Goal: Task Accomplishment & Management: Manage account settings

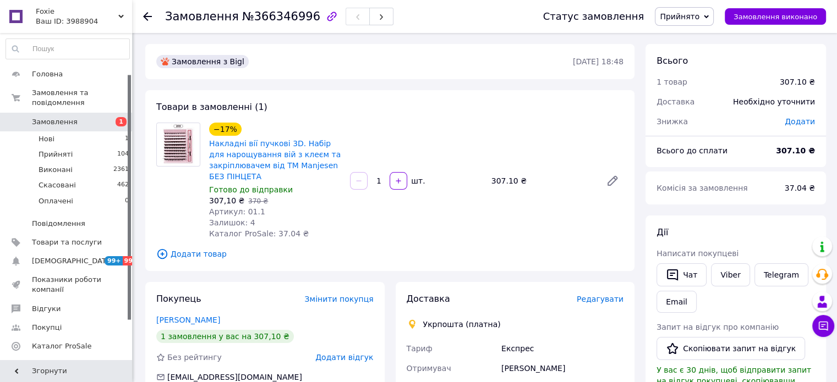
scroll to position [55, 0]
click at [156, 19] on div at bounding box center [154, 16] width 22 height 33
click at [149, 17] on icon at bounding box center [147, 16] width 9 height 9
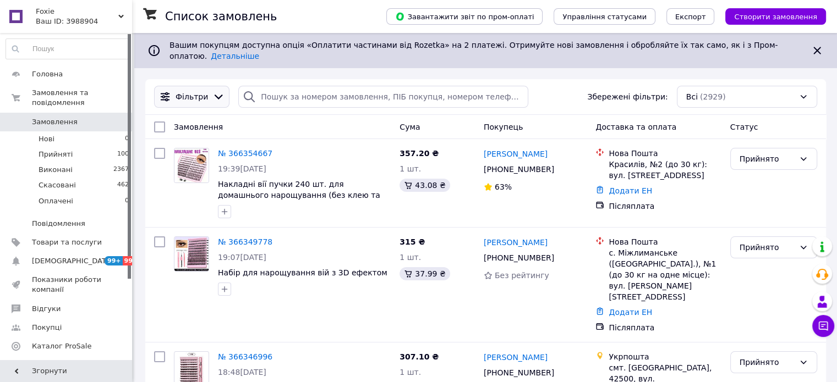
click at [212, 91] on icon at bounding box center [218, 97] width 12 height 12
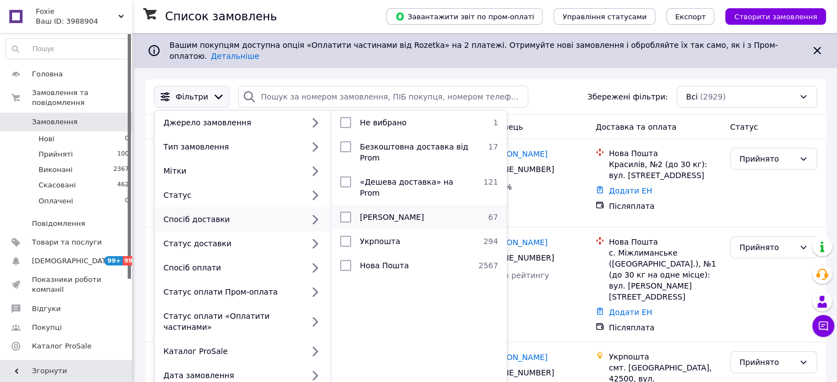
click at [342, 212] on input "checkbox" at bounding box center [345, 217] width 11 height 11
checkbox input "true"
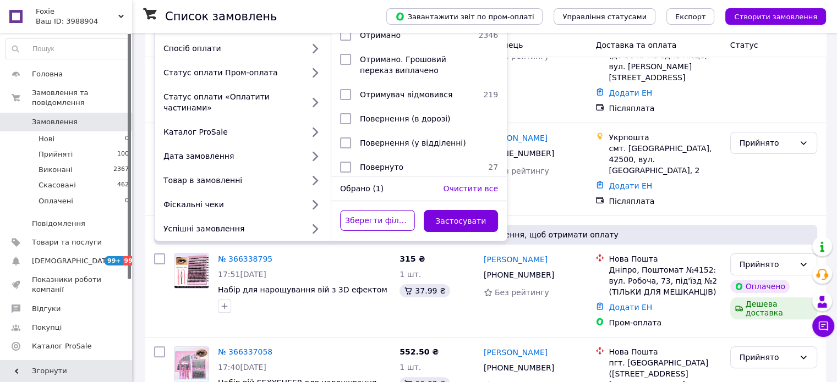
scroll to position [220, 0]
drag, startPoint x: 455, startPoint y: 201, endPoint x: 473, endPoint y: 201, distance: 17.6
click at [455, 210] on button "Застосувати" at bounding box center [461, 221] width 75 height 22
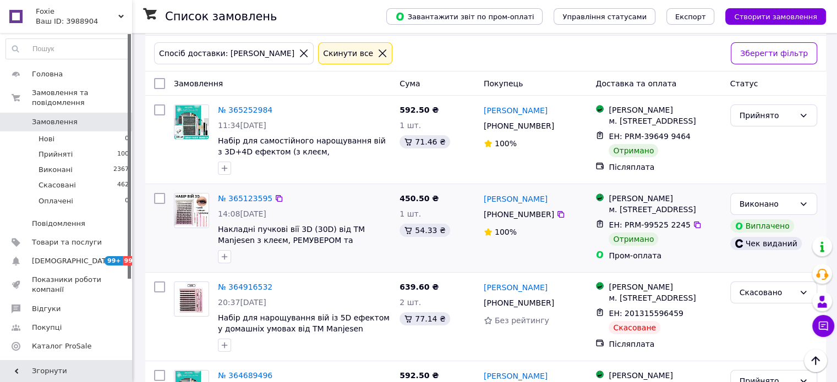
scroll to position [55, 0]
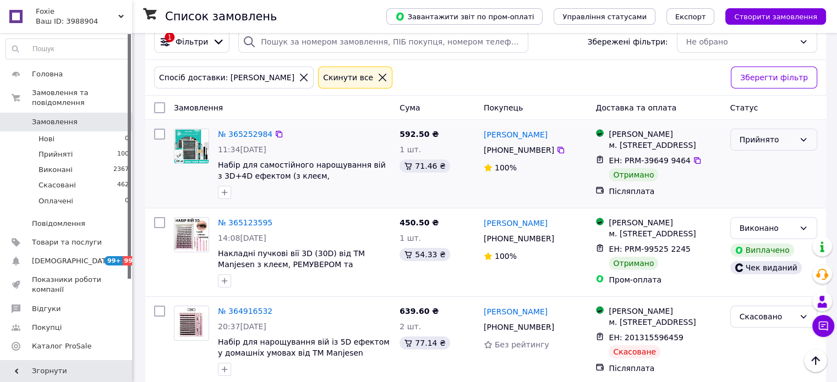
click at [812, 133] on div "Прийнято" at bounding box center [773, 140] width 87 height 22
click at [758, 157] on li "Виконано" at bounding box center [773, 155] width 86 height 20
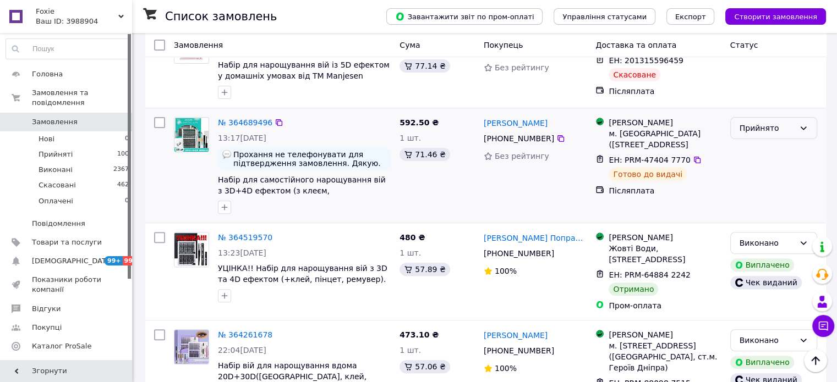
scroll to position [330, 0]
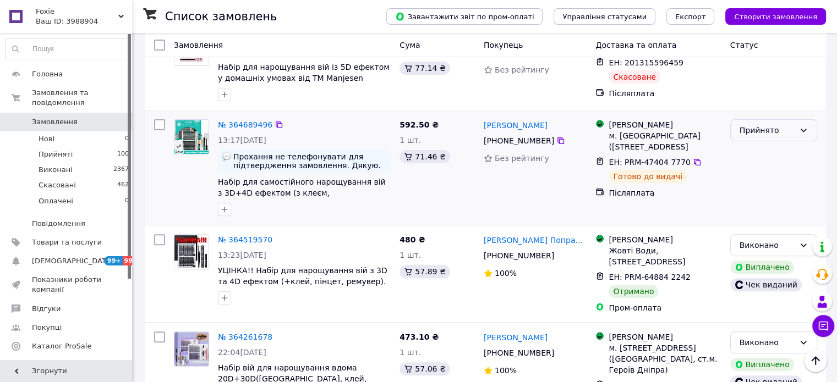
click at [809, 141] on div "Прийнято" at bounding box center [773, 130] width 87 height 22
click at [425, 212] on div "592.50 ₴ 1 шт. 71.46 ₴" at bounding box center [437, 168] width 84 height 106
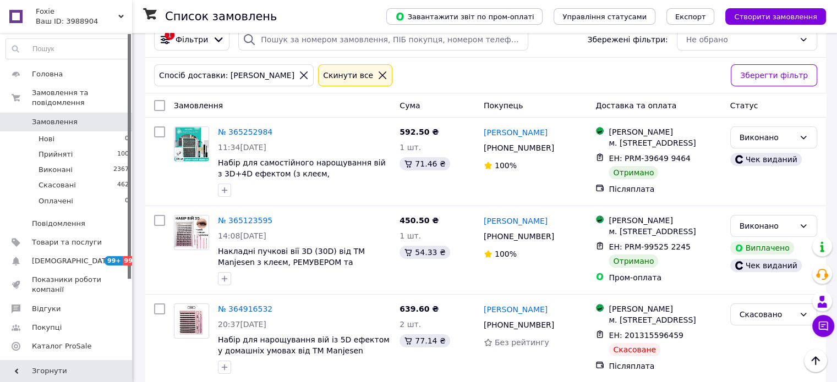
scroll to position [0, 0]
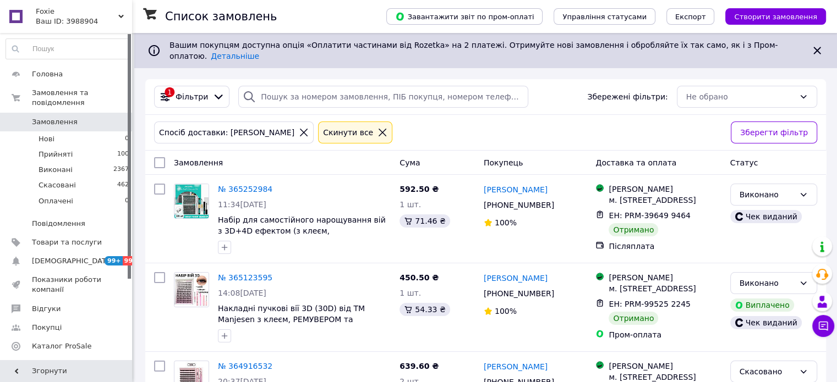
click at [299, 128] on icon at bounding box center [304, 133] width 10 height 10
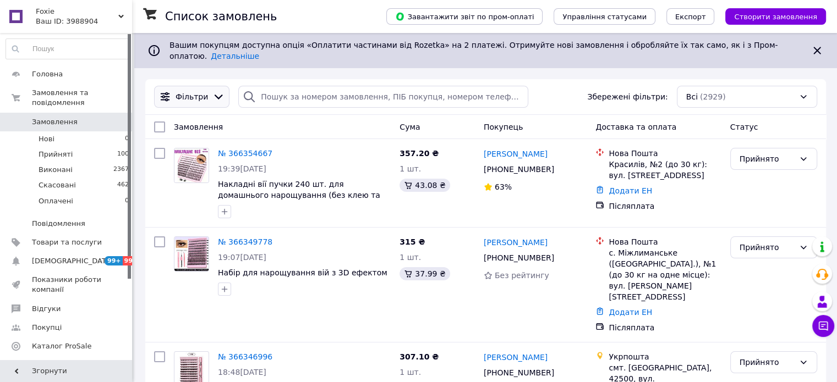
click at [212, 91] on icon at bounding box center [218, 97] width 12 height 12
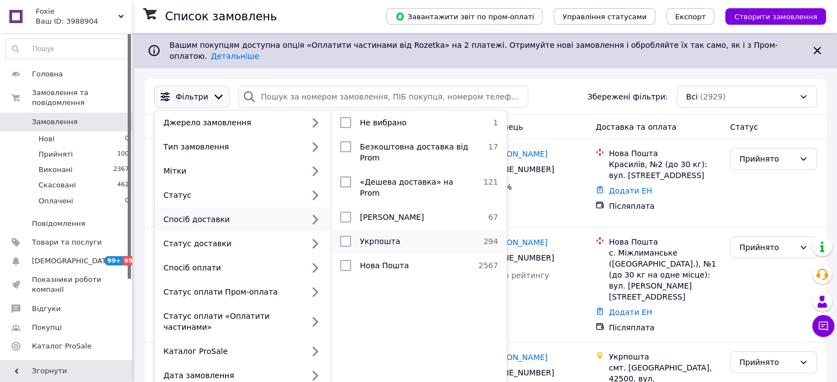
click at [342, 236] on input "checkbox" at bounding box center [345, 241] width 11 height 11
checkbox input "true"
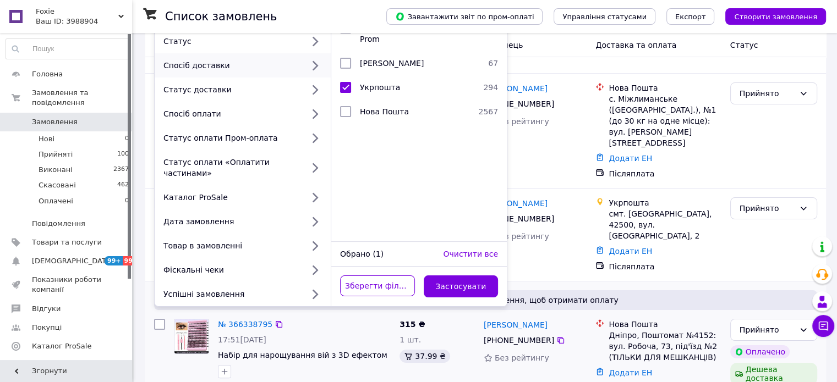
scroll to position [165, 0]
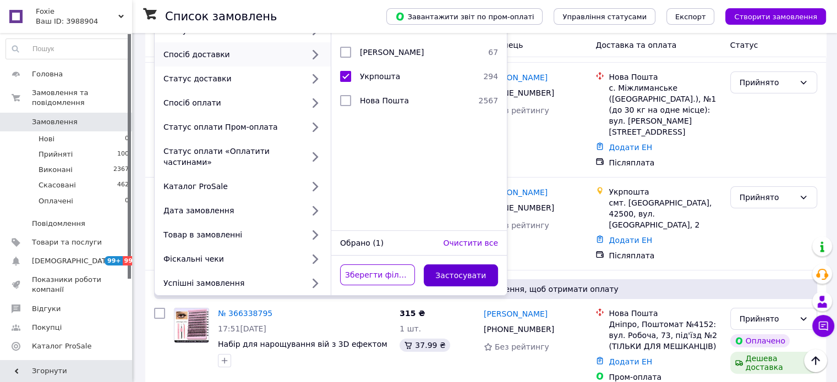
click at [448, 265] on button "Застосувати" at bounding box center [461, 276] width 75 height 22
